Goal: Navigation & Orientation: Find specific page/section

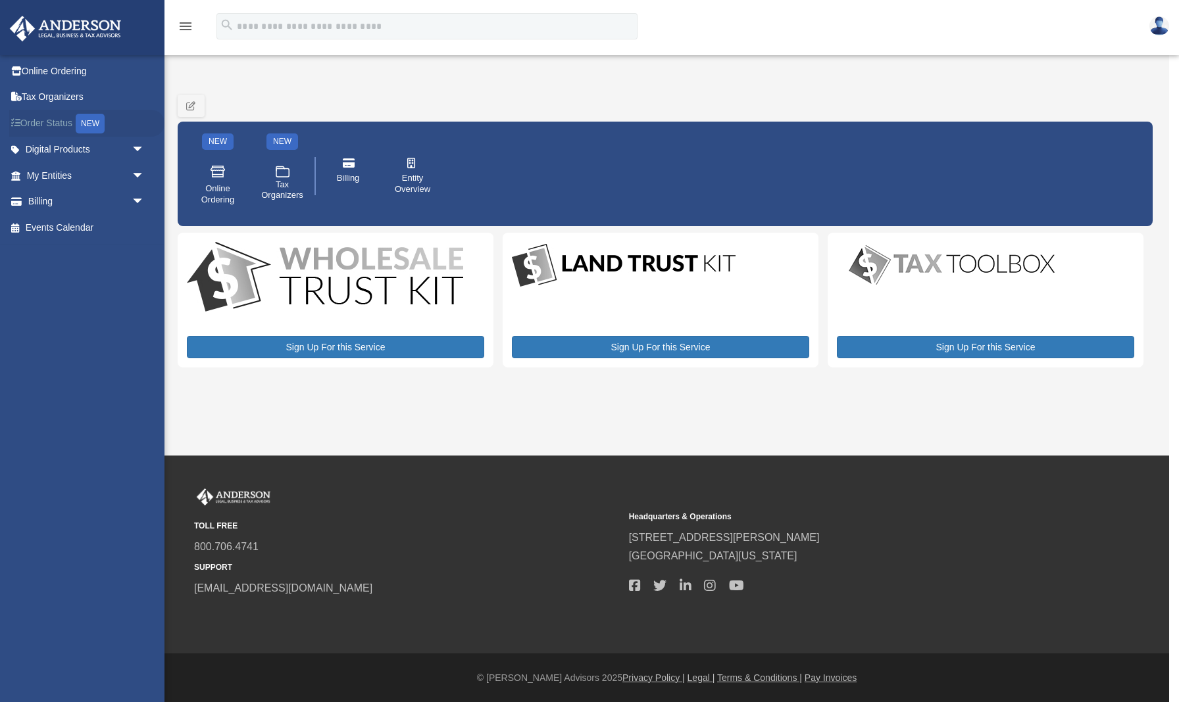
click at [59, 121] on link "Order Status NEW" at bounding box center [86, 123] width 155 height 27
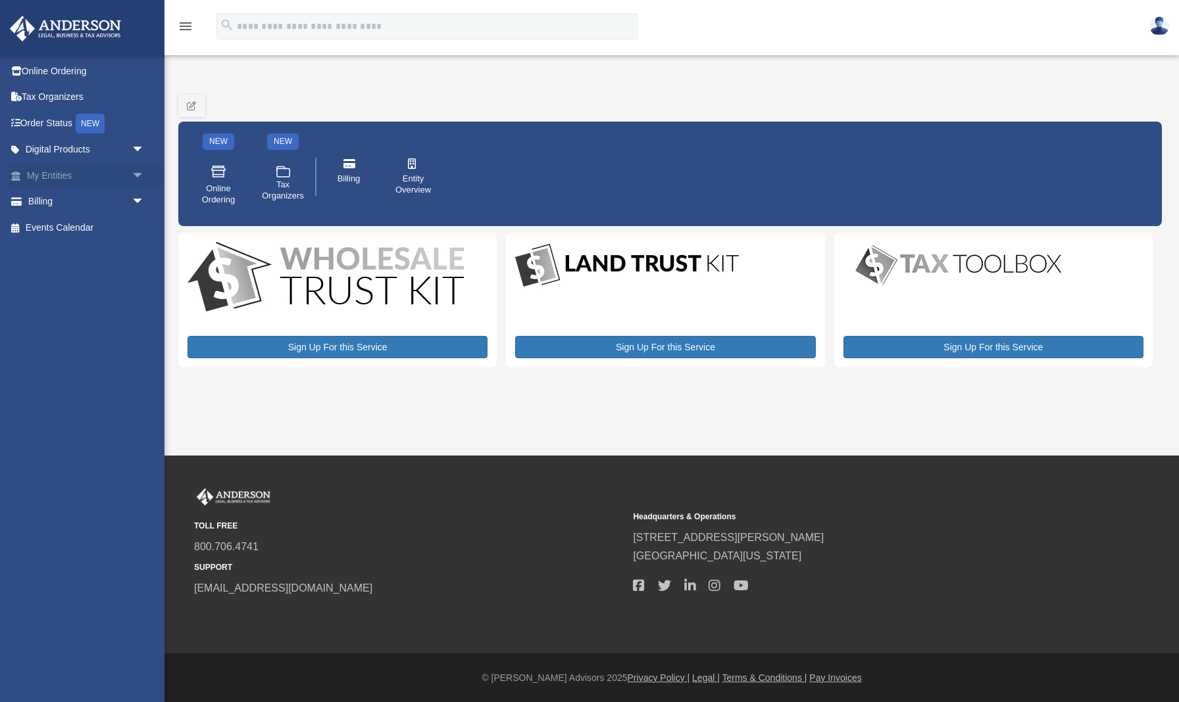
click at [49, 174] on link "My Entities arrow_drop_down" at bounding box center [86, 175] width 155 height 26
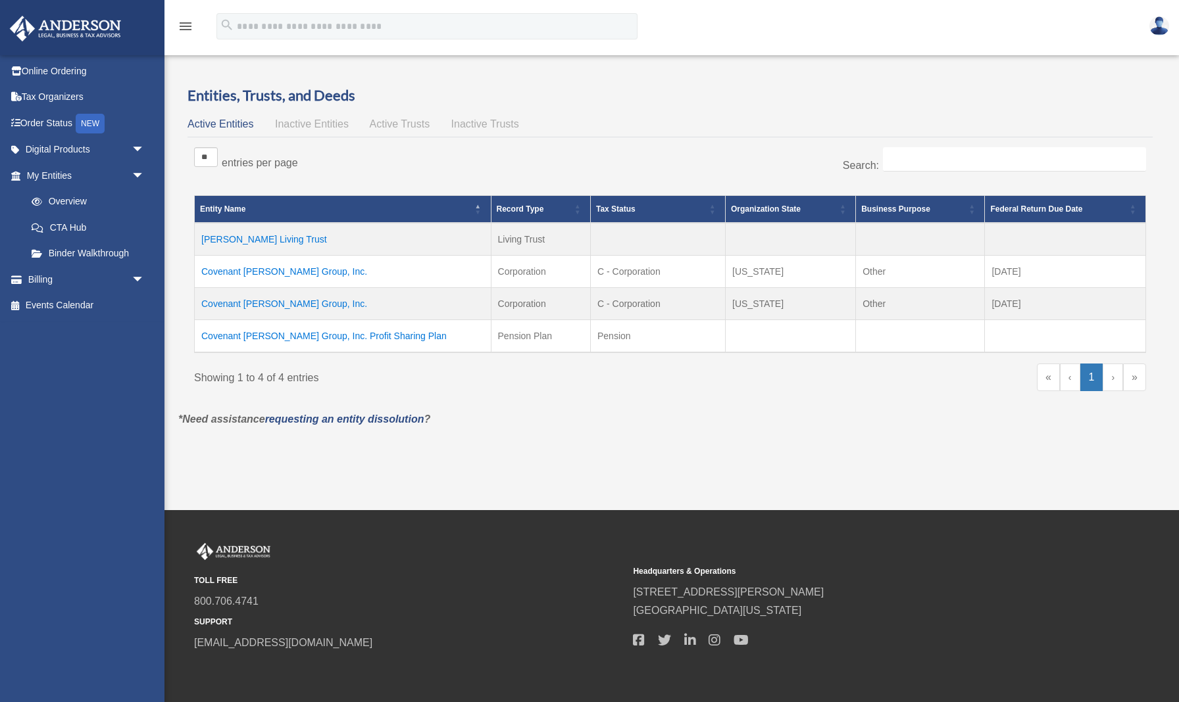
click at [295, 304] on td "Covenant [PERSON_NAME] Group, Inc." at bounding box center [343, 304] width 297 height 32
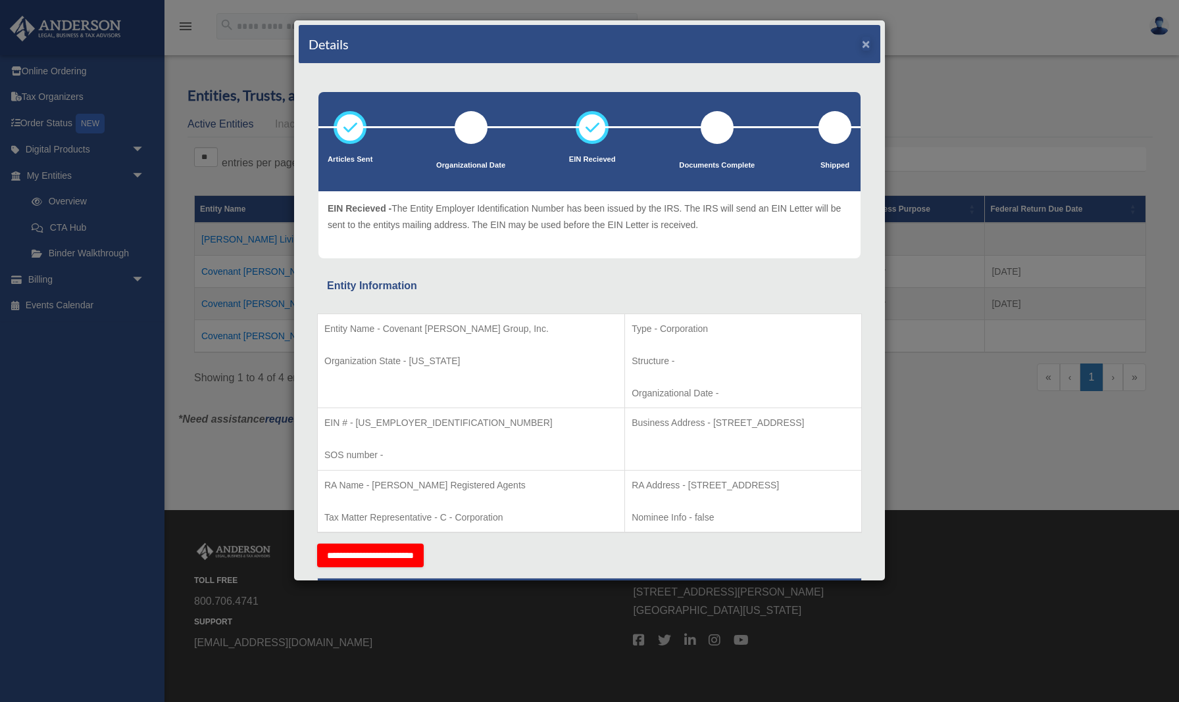
click at [866, 45] on button "×" at bounding box center [866, 44] width 9 height 14
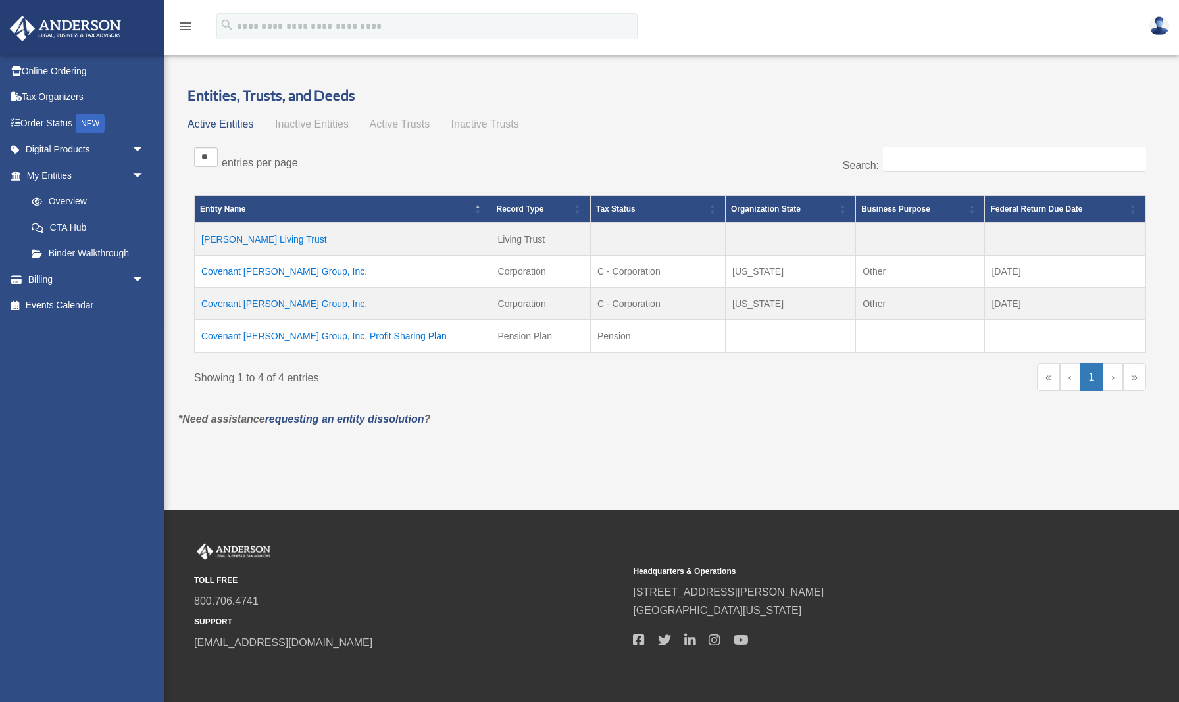
click at [306, 274] on td "Covenant [PERSON_NAME] Group, Inc." at bounding box center [343, 272] width 297 height 32
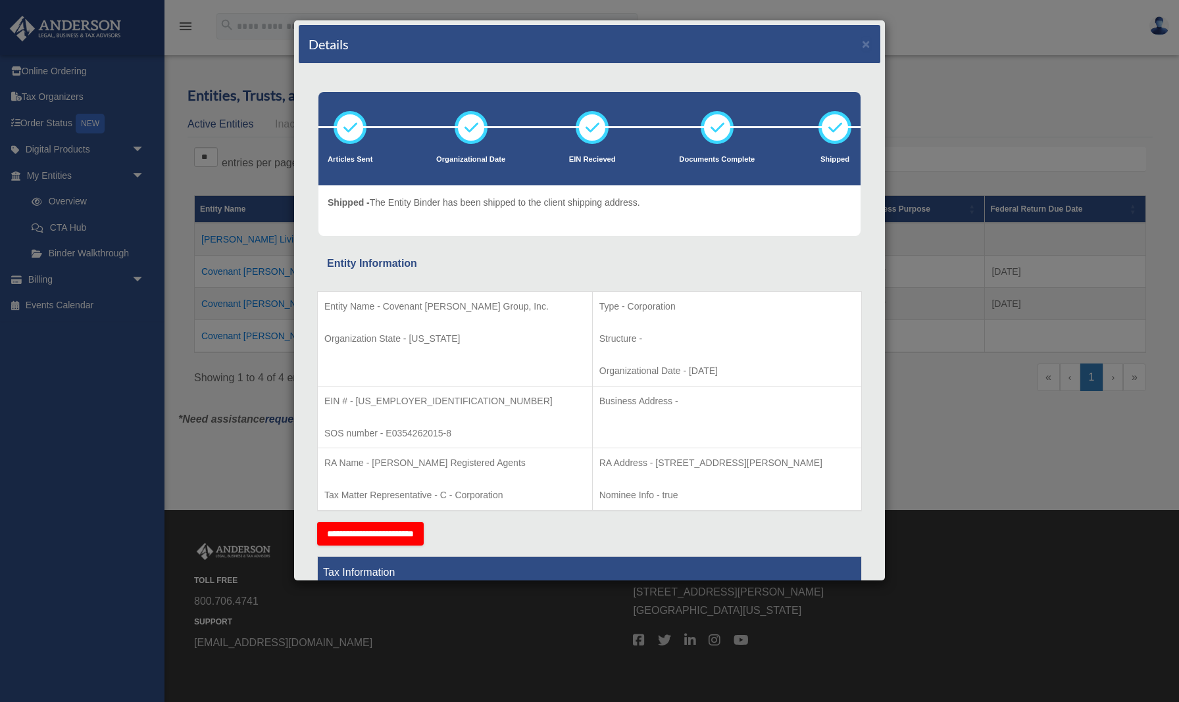
click at [781, 236] on div "Articles Sent Organizational Date" at bounding box center [589, 707] width 581 height 1286
click at [867, 44] on button "×" at bounding box center [866, 44] width 9 height 14
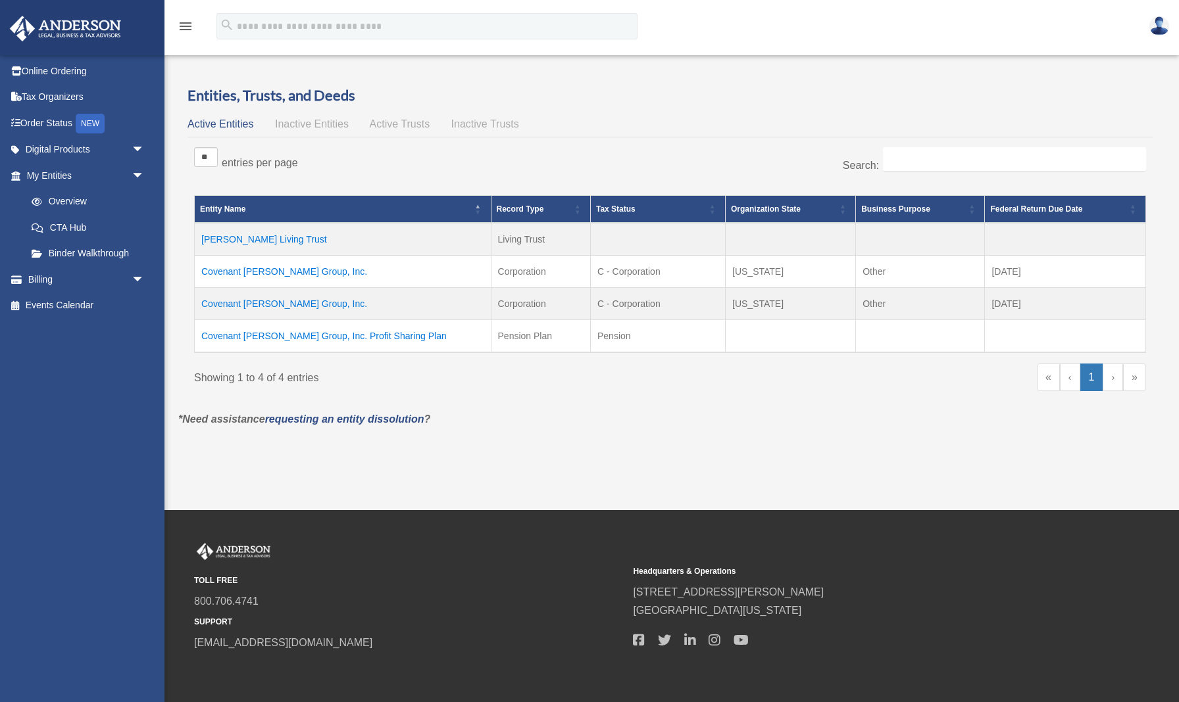
click at [257, 337] on td "Covenant [PERSON_NAME] Group, Inc. Profit Sharing Plan" at bounding box center [343, 336] width 297 height 33
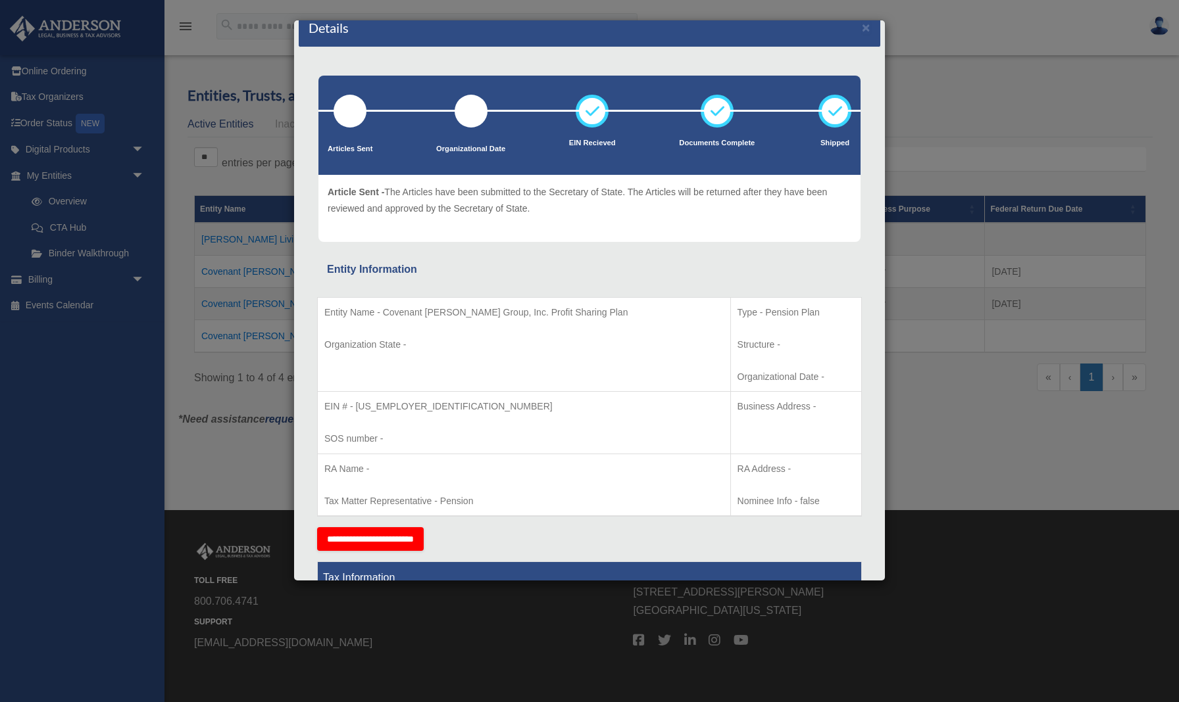
scroll to position [14, 0]
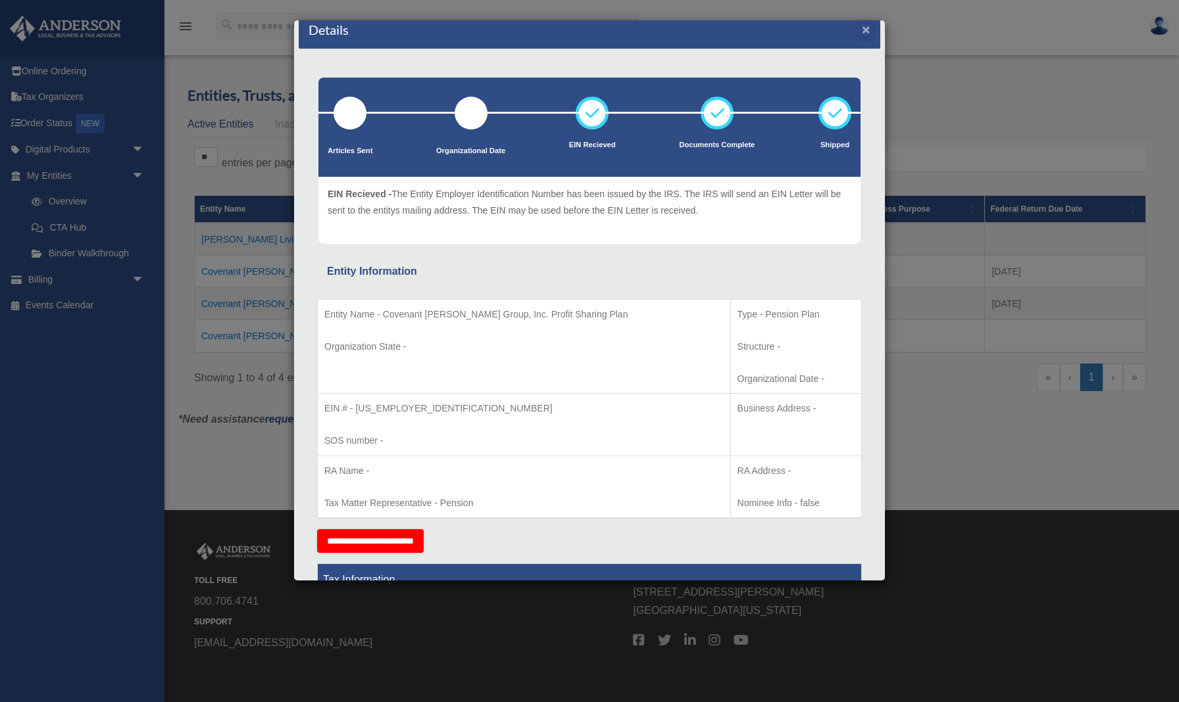
click at [865, 29] on button "×" at bounding box center [866, 29] width 9 height 14
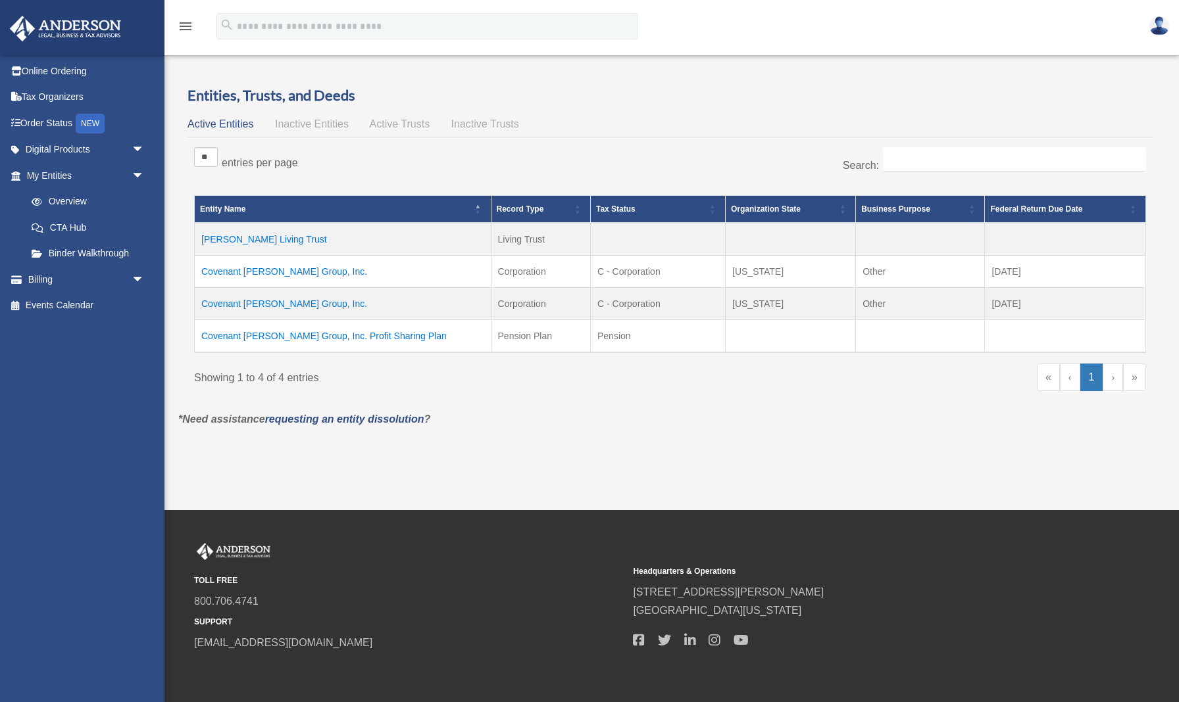
click at [533, 151] on div "** ** ** *** entries per page" at bounding box center [427, 163] width 466 height 33
click at [328, 125] on span "Inactive Entities" at bounding box center [312, 123] width 74 height 11
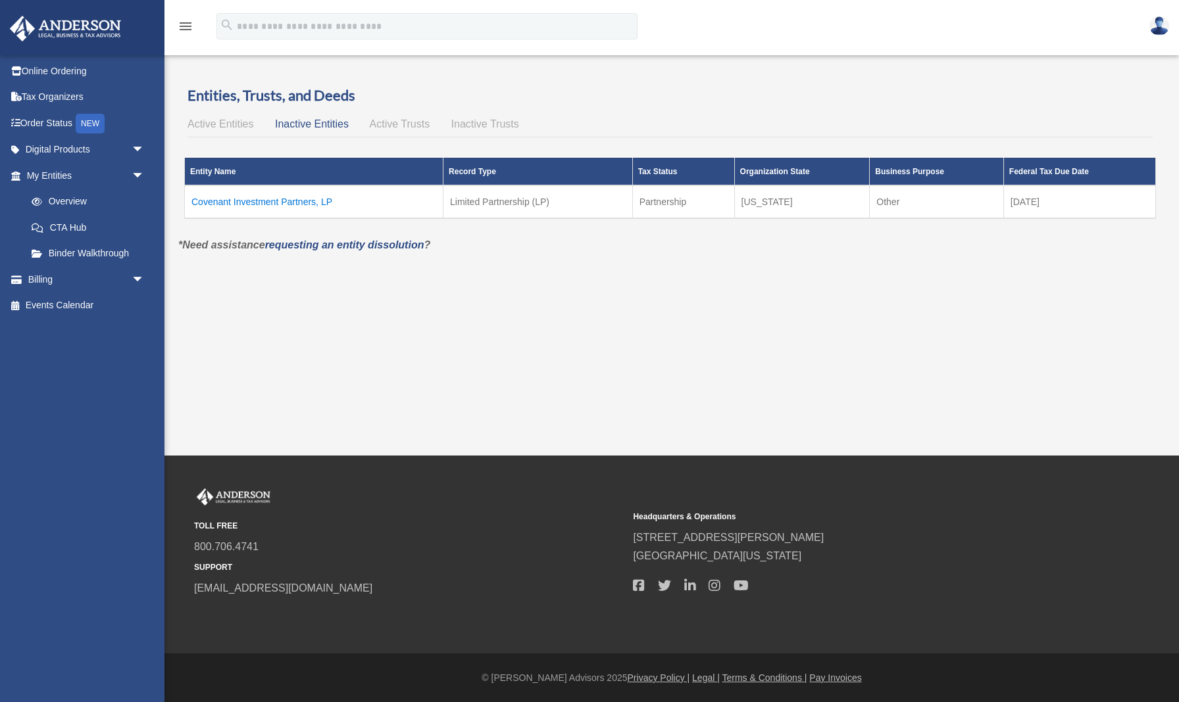
click at [297, 200] on td "Covenant Investment Partners, LP" at bounding box center [314, 201] width 258 height 33
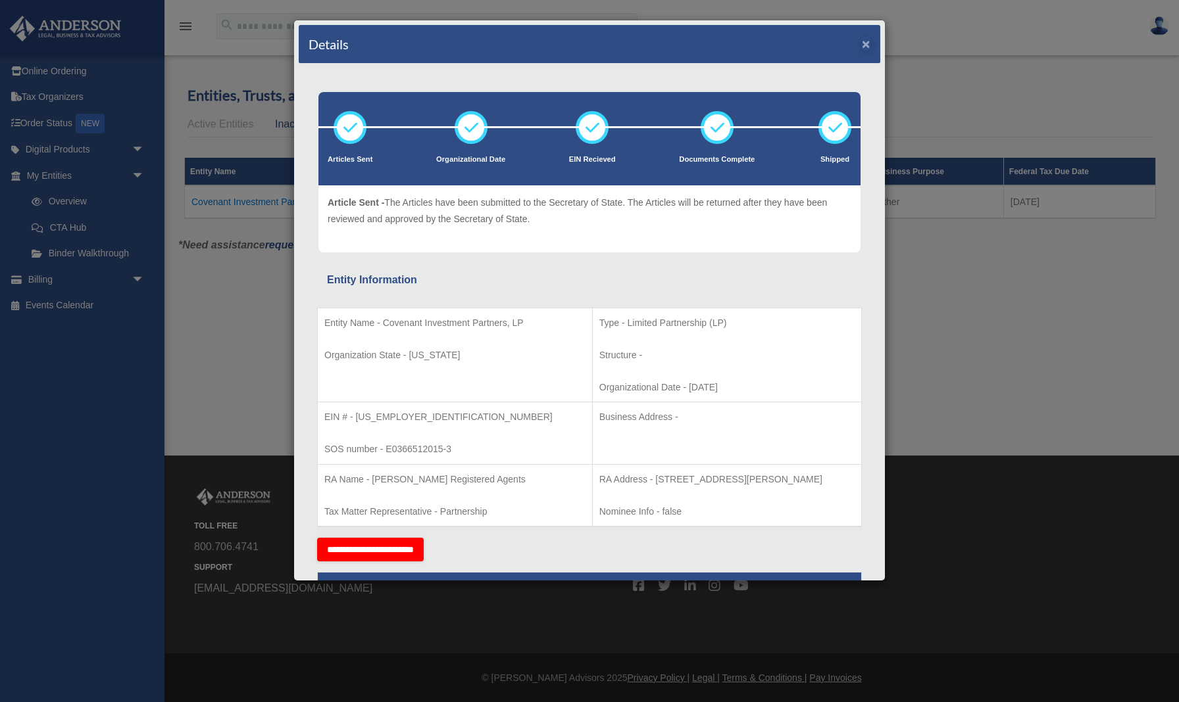
click at [865, 45] on button "×" at bounding box center [866, 44] width 9 height 14
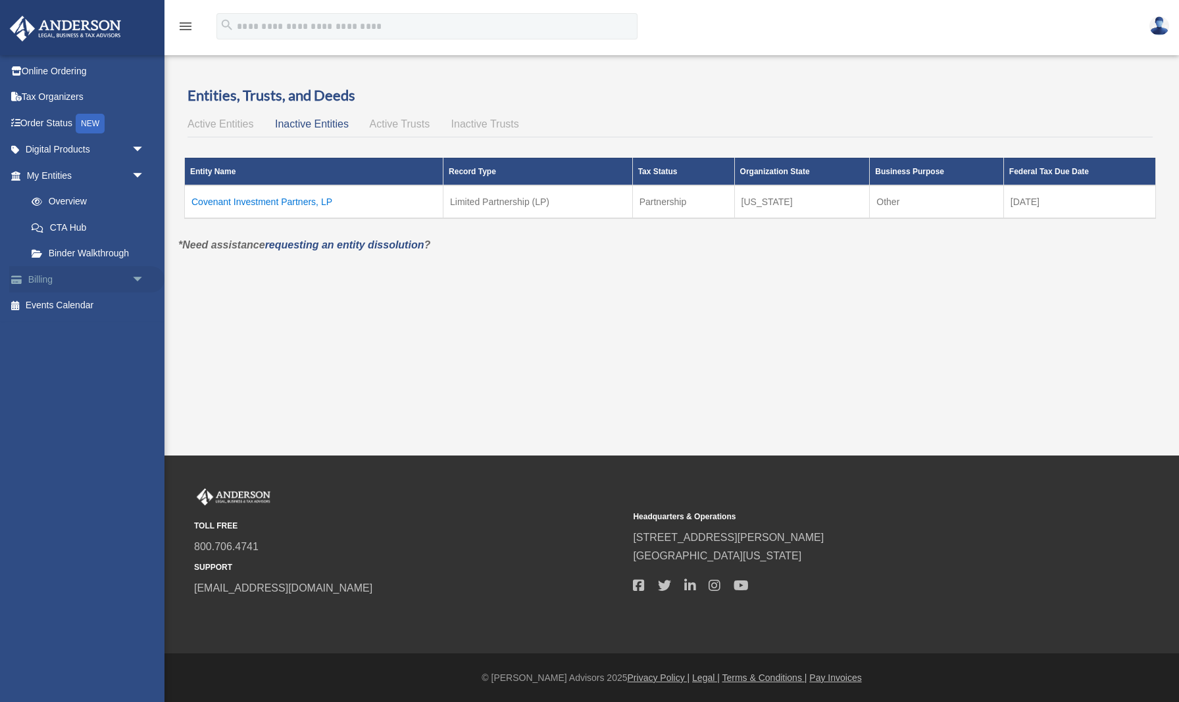
click at [132, 278] on span "arrow_drop_down" at bounding box center [145, 279] width 26 height 27
click at [89, 303] on link "$ Open Invoices" at bounding box center [91, 306] width 146 height 27
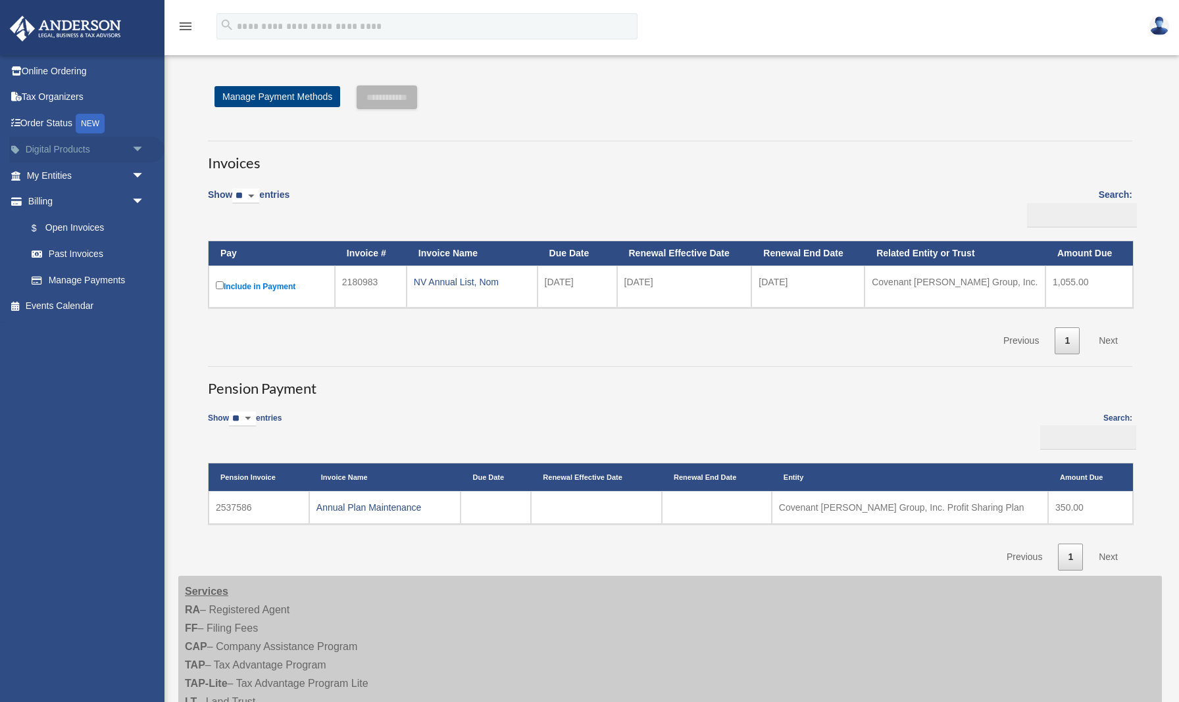
click at [141, 147] on span "arrow_drop_down" at bounding box center [145, 150] width 26 height 27
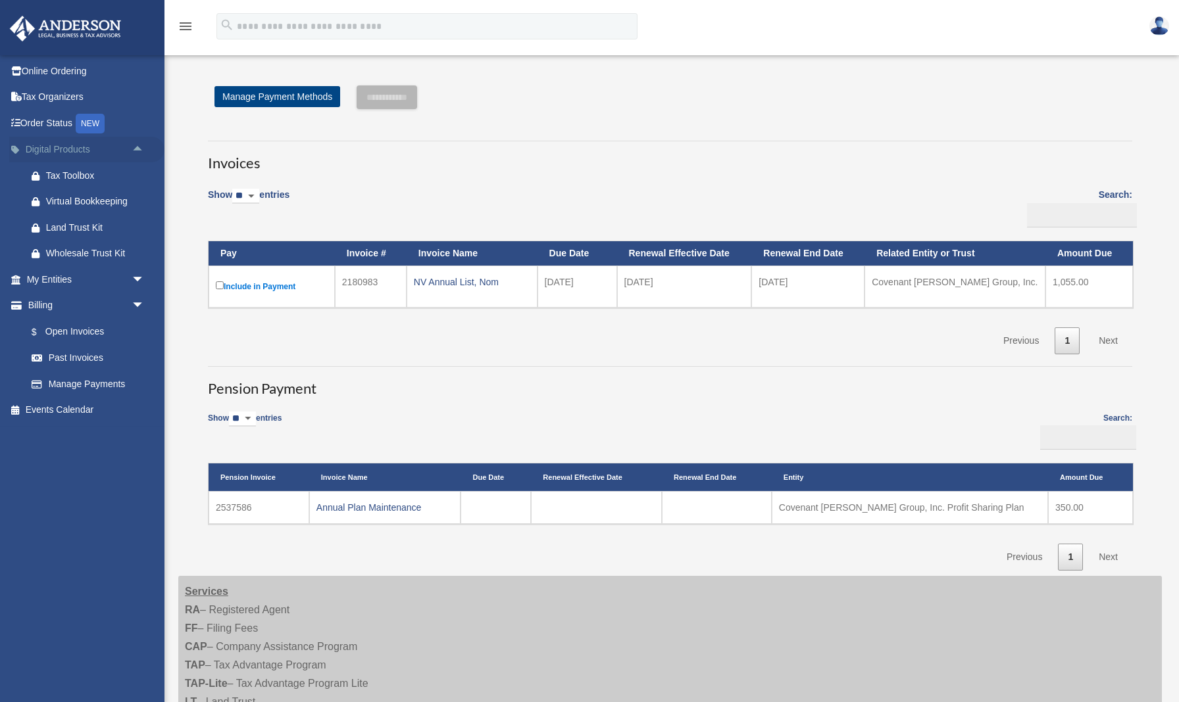
click at [138, 147] on span "arrow_drop_up" at bounding box center [145, 150] width 26 height 27
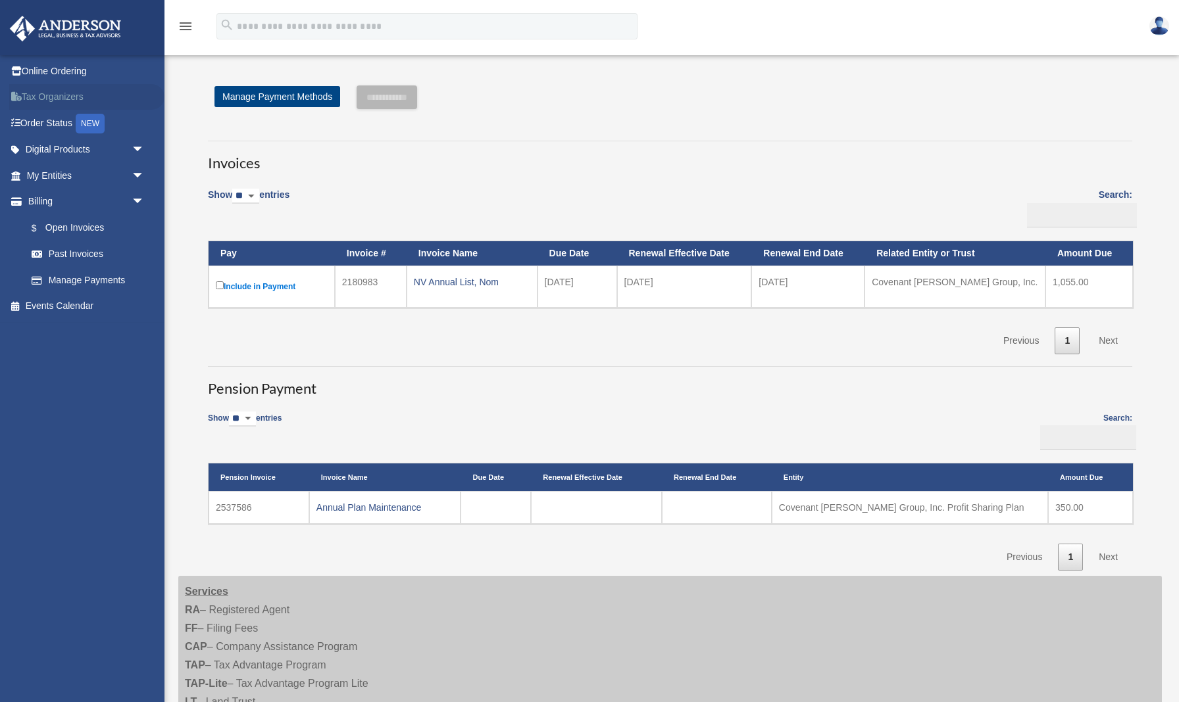
click at [59, 95] on link "Tax Organizers" at bounding box center [86, 97] width 155 height 26
click at [139, 198] on span "arrow_drop_down" at bounding box center [145, 202] width 26 height 27
click at [139, 173] on span "arrow_drop_down" at bounding box center [145, 175] width 26 height 27
click at [73, 200] on link "Overview" at bounding box center [91, 202] width 146 height 26
